Goal: Task Accomplishment & Management: Manage account settings

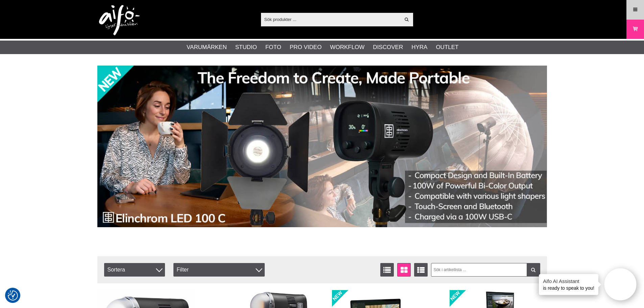
click at [516, 9] on icon at bounding box center [636, 9] width 6 height 7
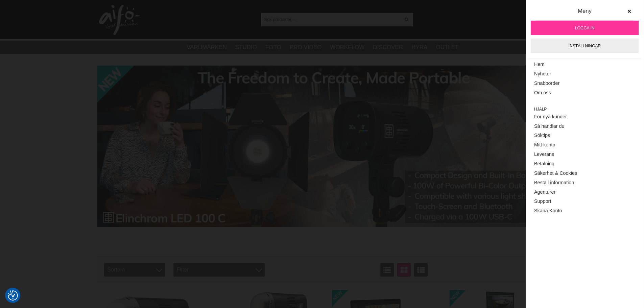
click at [516, 27] on span "Logga in" at bounding box center [584, 28] width 19 height 6
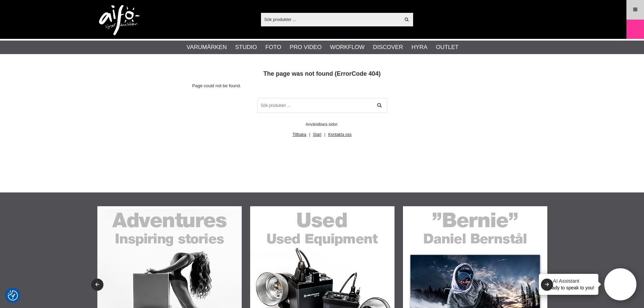
click at [635, 10] on icon at bounding box center [636, 9] width 6 height 7
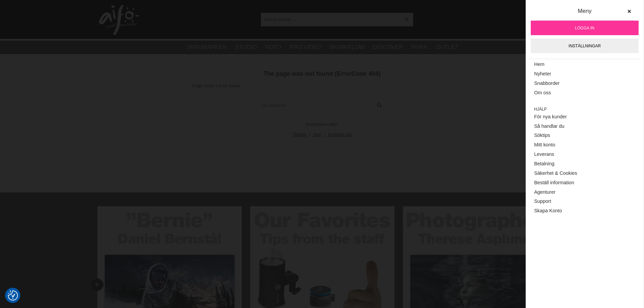
click at [585, 27] on span "Logga in" at bounding box center [584, 28] width 19 height 6
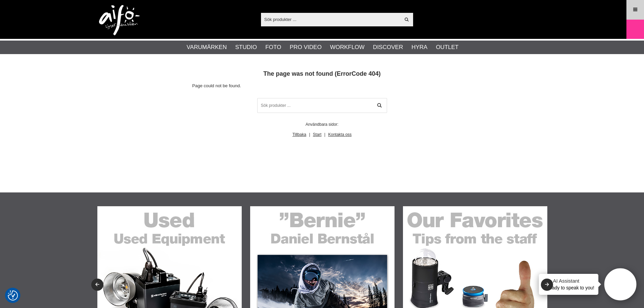
click at [636, 11] on icon at bounding box center [636, 9] width 6 height 7
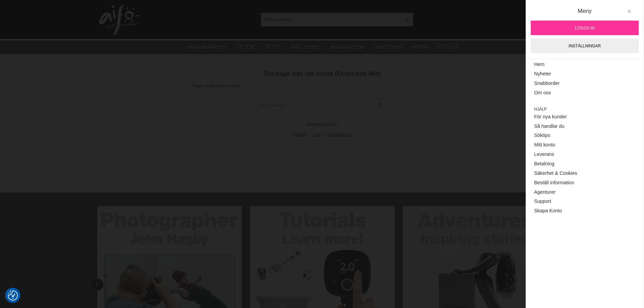
click at [630, 10] on icon at bounding box center [629, 11] width 5 height 5
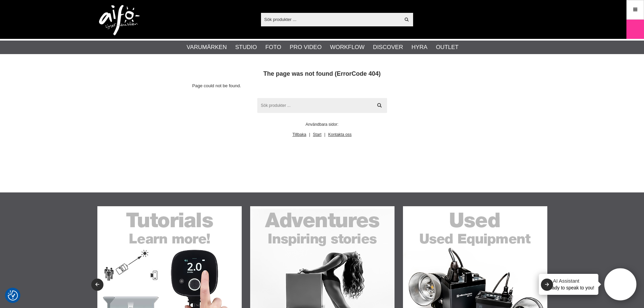
click at [295, 106] on input "text" at bounding box center [322, 105] width 130 height 15
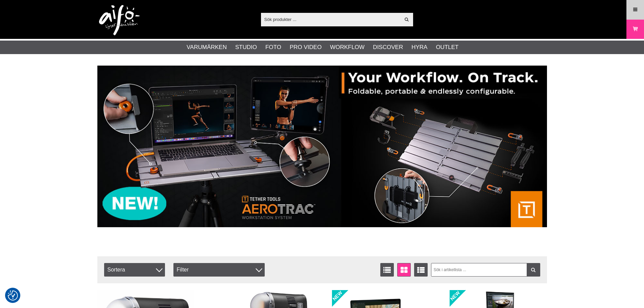
checkbox input "true"
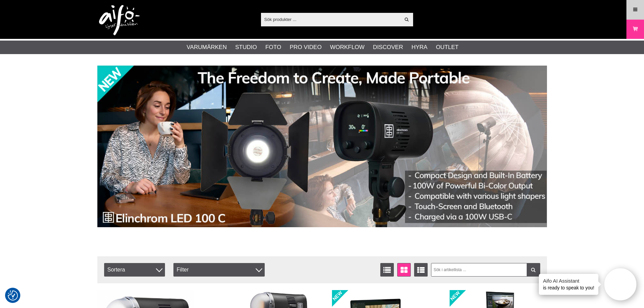
click at [637, 13] on icon at bounding box center [636, 9] width 6 height 7
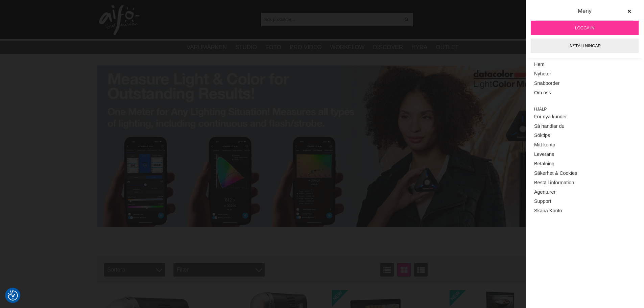
click at [495, 28] on div "Visa alla Artiklar Kategorier av artiklar Din sökning på gav inga träffar. Var …" at bounding box center [322, 19] width 460 height 39
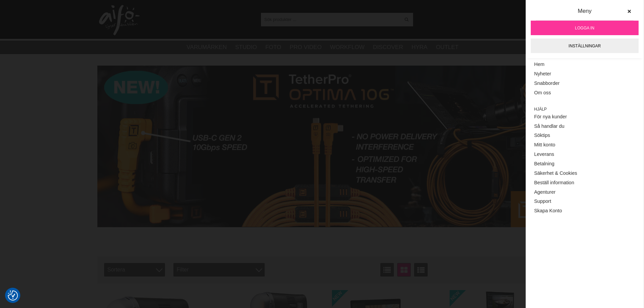
click at [585, 27] on span "Logga in" at bounding box center [584, 28] width 19 height 6
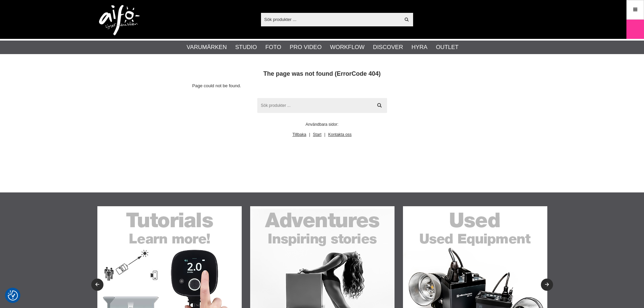
click at [317, 106] on input "text" at bounding box center [322, 105] width 130 height 15
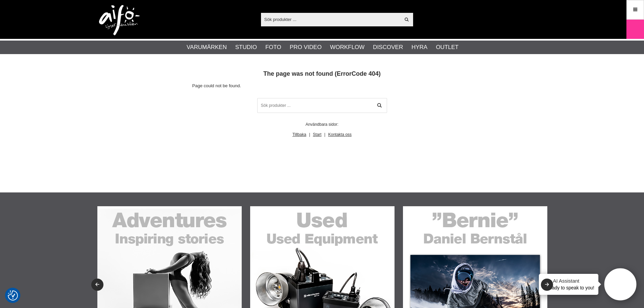
click at [276, 21] on input "text" at bounding box center [331, 19] width 140 height 10
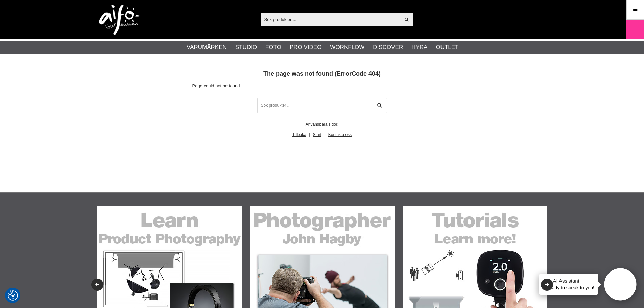
click at [129, 19] on img at bounding box center [119, 20] width 41 height 30
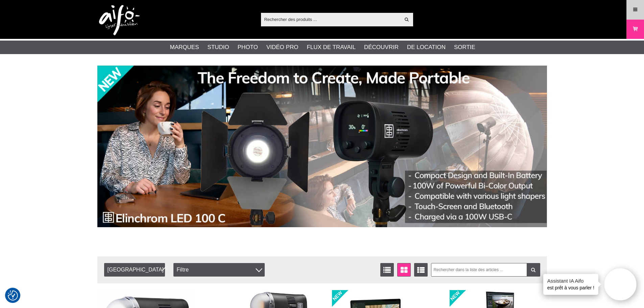
click at [633, 6] on icon at bounding box center [636, 9] width 6 height 7
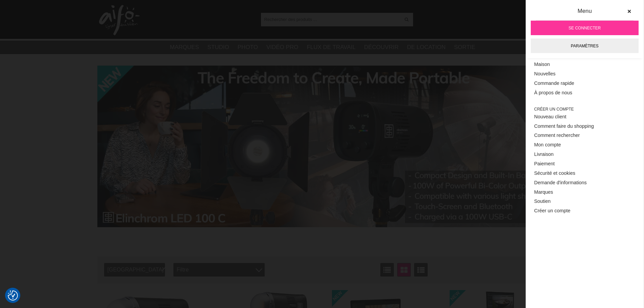
click at [600, 26] on font "Se connecter" at bounding box center [585, 28] width 32 height 5
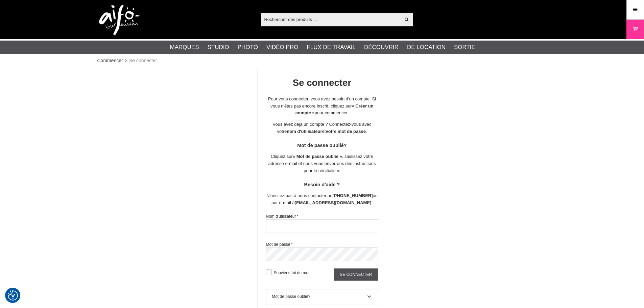
checkbox input "true"
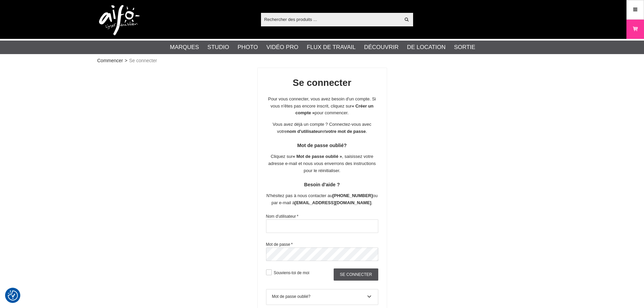
type input "[EMAIL_ADDRESS][DOMAIN_NAME]"
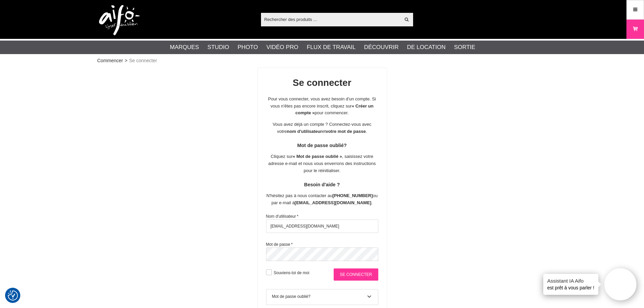
click at [346, 273] on input "Se connecter" at bounding box center [356, 275] width 44 height 12
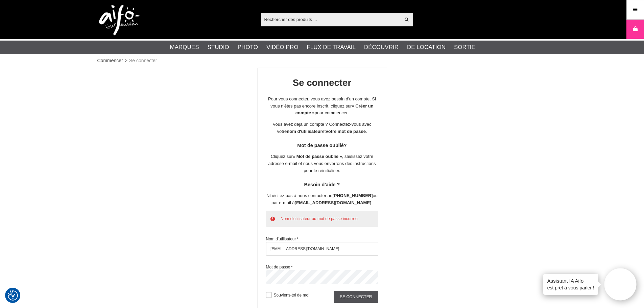
click at [247, 273] on div "Se connecter Pour vous connecter, vous avez besoin d'un compte. Si vous n'êtes …" at bounding box center [322, 224] width 450 height 313
click at [360, 294] on input "Se connecter" at bounding box center [356, 297] width 44 height 12
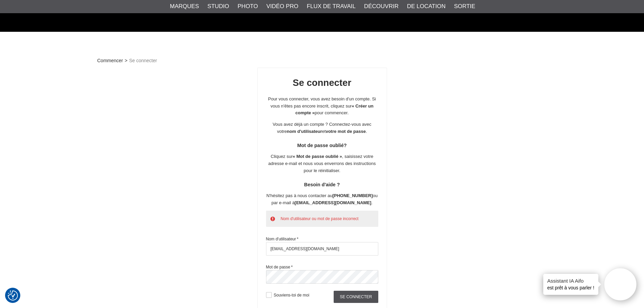
scroll to position [101, 0]
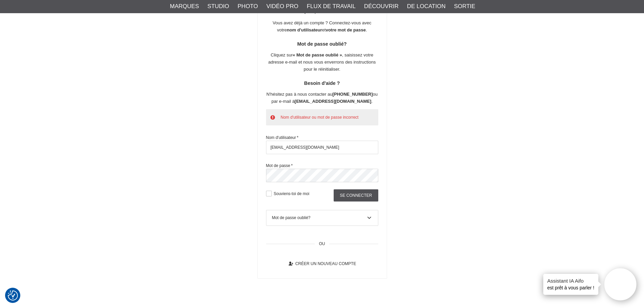
drag, startPoint x: 273, startPoint y: 146, endPoint x: 277, endPoint y: 158, distance: 12.3
click at [273, 146] on input "o.rigal@prophot.com" at bounding box center [322, 148] width 112 height 14
click at [350, 196] on input "Se connecter" at bounding box center [356, 195] width 44 height 12
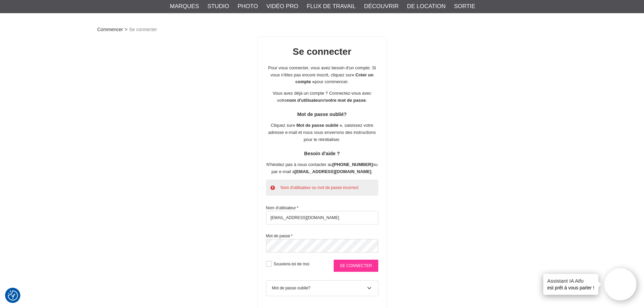
scroll to position [68, 0]
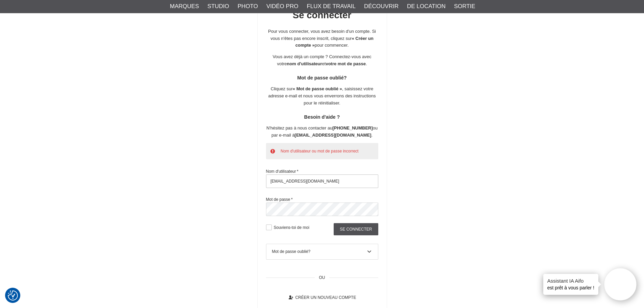
click at [319, 177] on input "o.rigal@prophot.com" at bounding box center [322, 182] width 112 height 14
type input "s.chhu@prophot.com"
click at [355, 230] on input "Se connecter" at bounding box center [356, 229] width 44 height 12
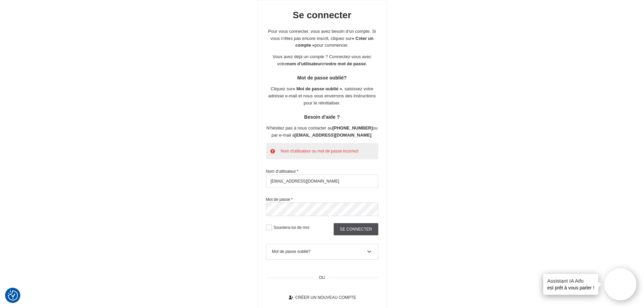
scroll to position [0, 0]
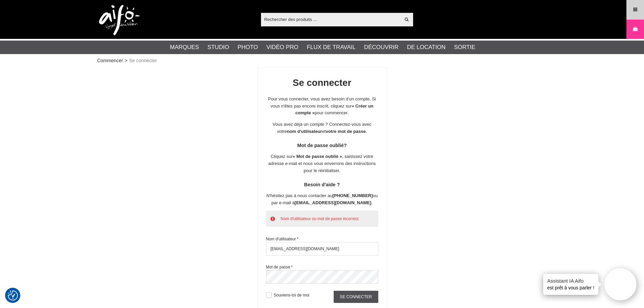
click at [639, 10] on link "Menu" at bounding box center [635, 10] width 17 height 16
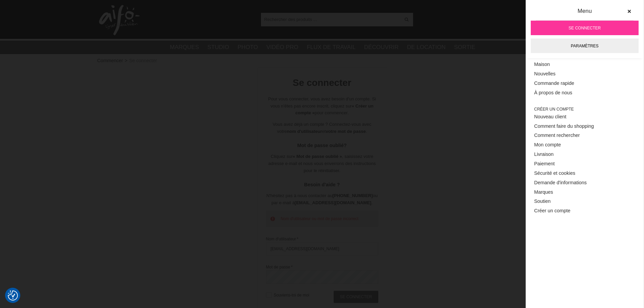
click at [595, 28] on font "Se connecter" at bounding box center [585, 28] width 32 height 5
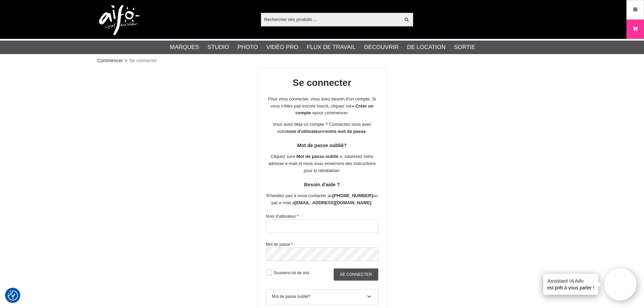
type input "o.rigal@prophot.com"
click at [471, 188] on div "Se connecter Pour vous connecter, vous avez besoin d'un compte. Si vous n'êtes …" at bounding box center [322, 213] width 450 height 290
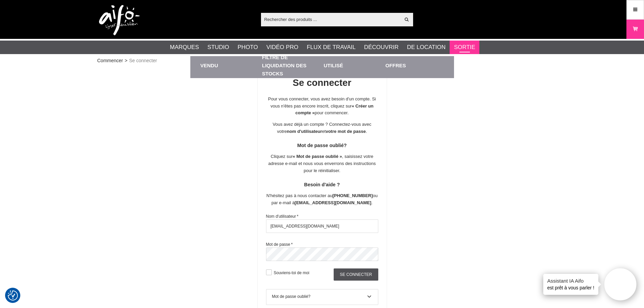
click at [461, 43] on link "Sortie" at bounding box center [464, 47] width 21 height 9
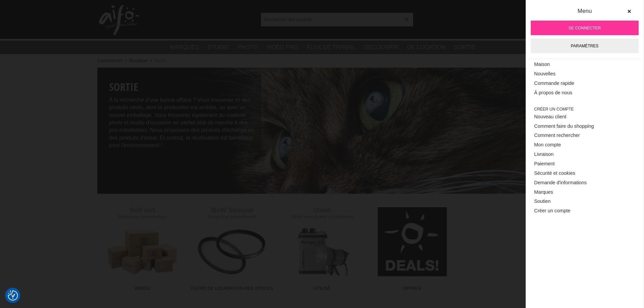
click at [599, 26] on font "Se connecter" at bounding box center [585, 28] width 32 height 5
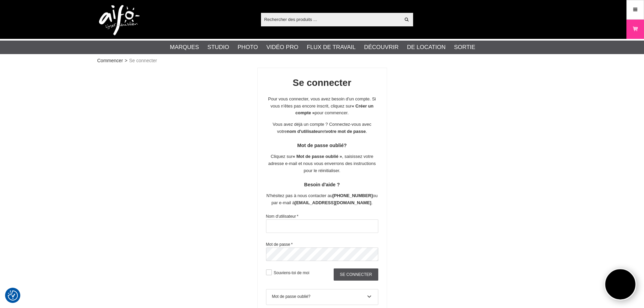
type input "[EMAIL_ADDRESS][DOMAIN_NAME]"
click at [350, 273] on input "Se connecter" at bounding box center [356, 275] width 44 height 12
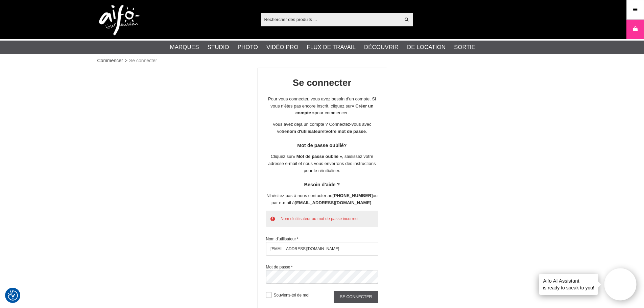
click at [493, 148] on div "Se connecter Pour vous connecter, vous avez besoin d'un compte. Si vous n'êtes …" at bounding box center [322, 224] width 450 height 313
